Goal: Register for event/course

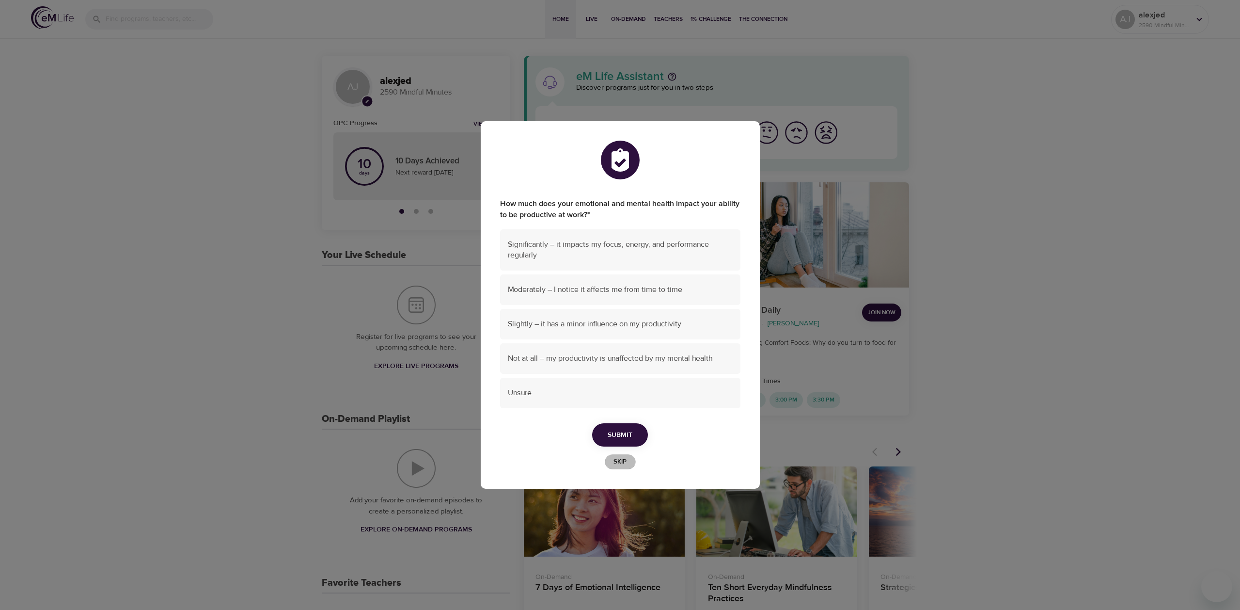
click at [616, 463] on span "Skip" at bounding box center [620, 461] width 21 height 11
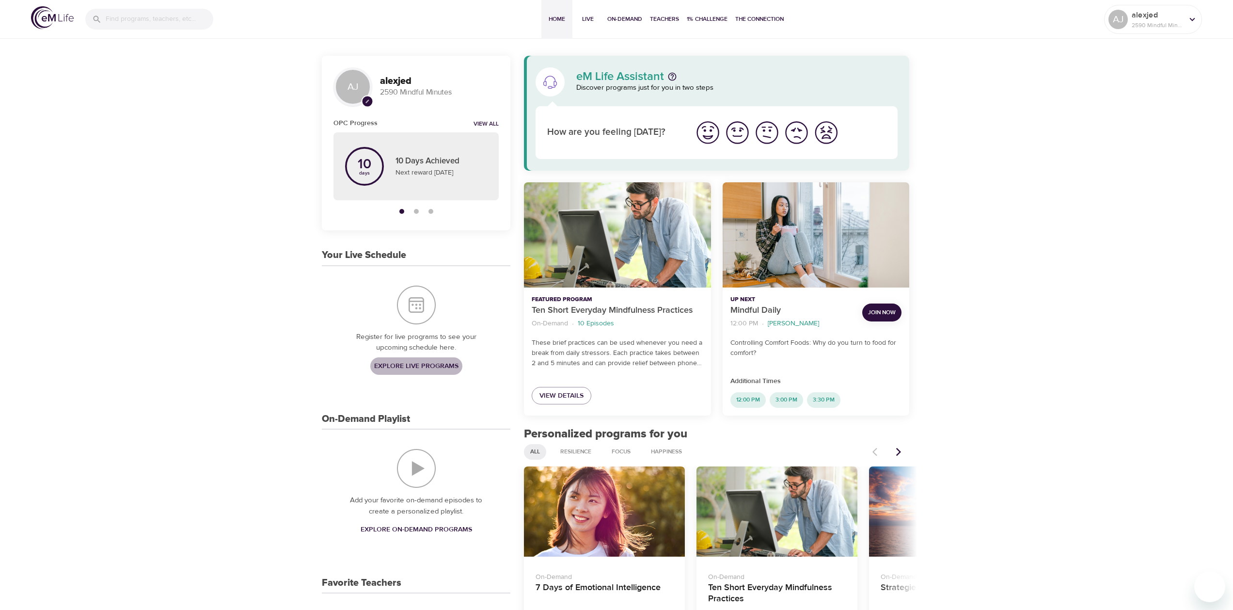
click at [408, 365] on span "Explore Live Programs" at bounding box center [416, 366] width 84 height 12
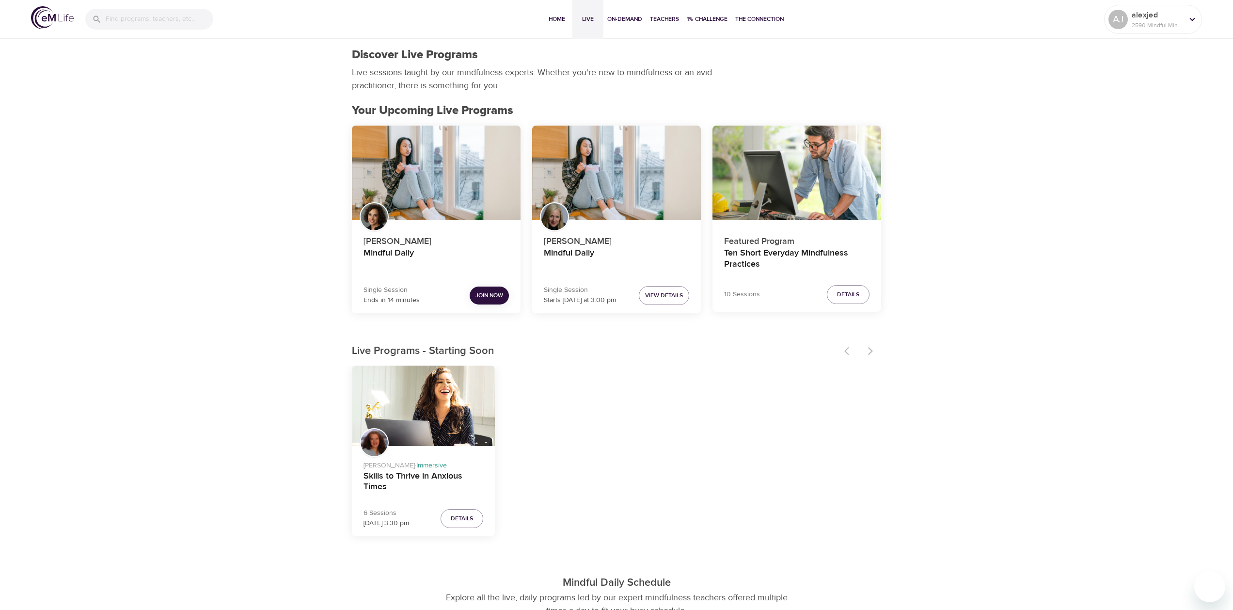
click at [481, 298] on span "Join Now" at bounding box center [489, 295] width 28 height 10
